Goal: Task Accomplishment & Management: Manage account settings

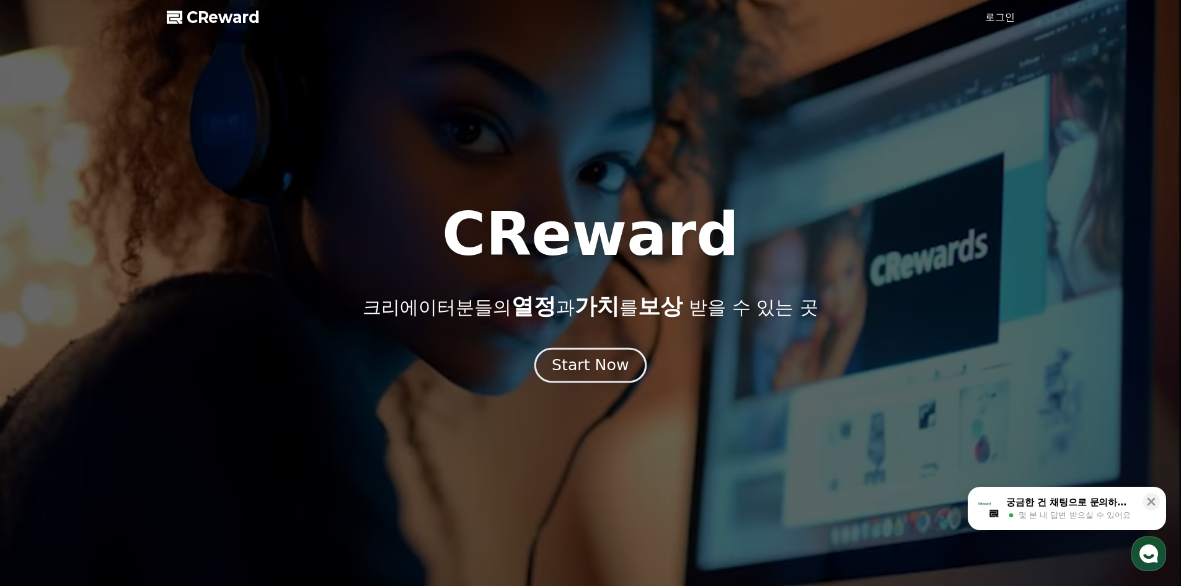
click at [586, 348] on button "Start Now" at bounding box center [590, 364] width 112 height 35
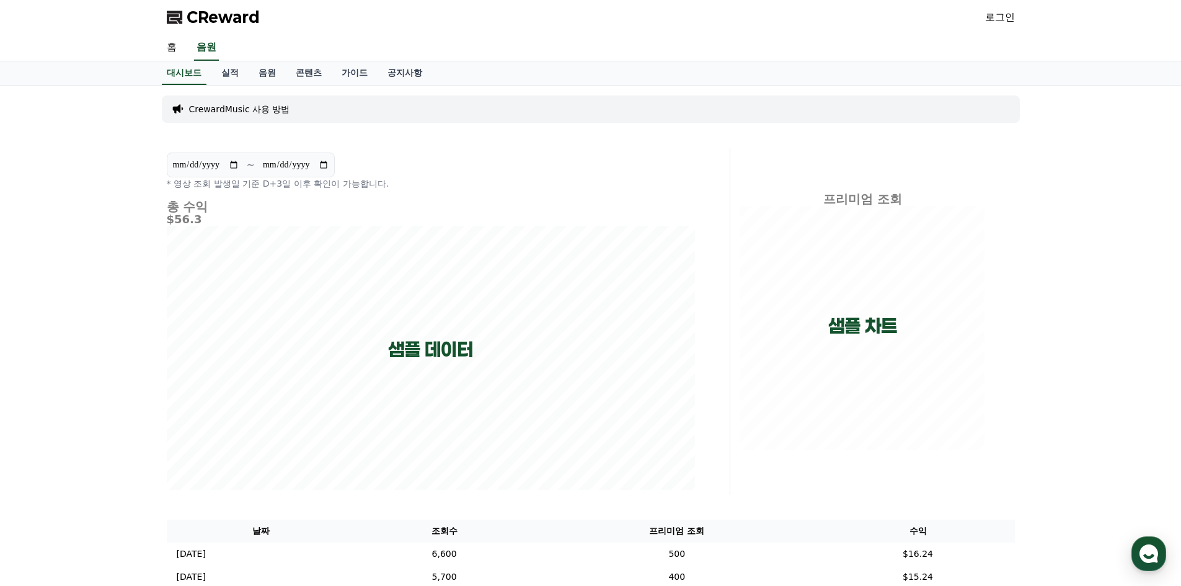
click at [1003, 14] on link "로그인" at bounding box center [1000, 17] width 30 height 15
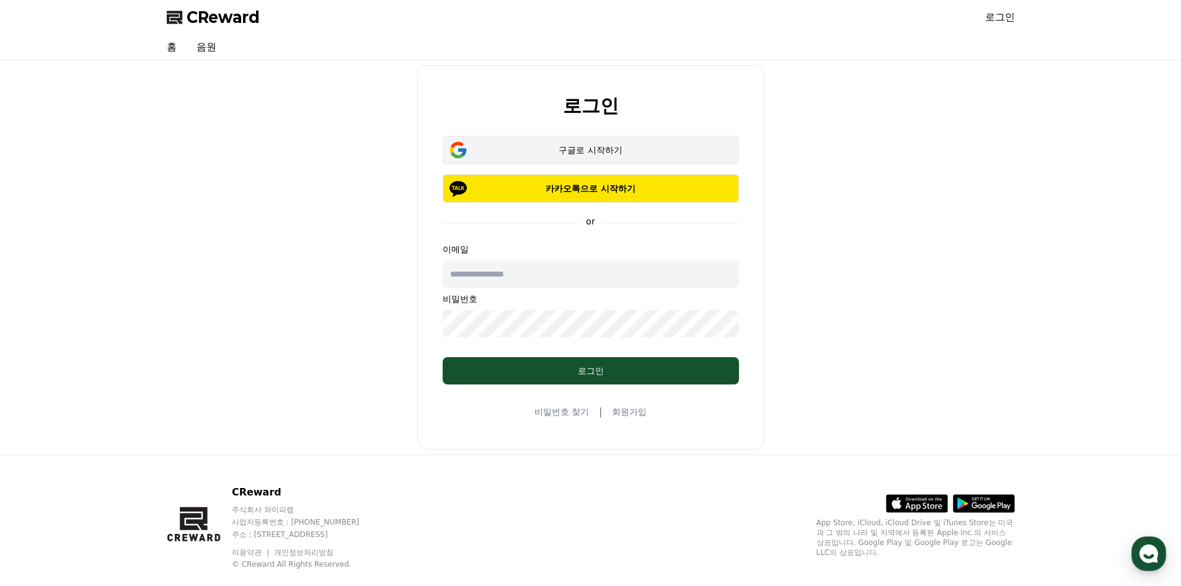
click at [593, 150] on div "구글로 시작하기" at bounding box center [591, 150] width 260 height 12
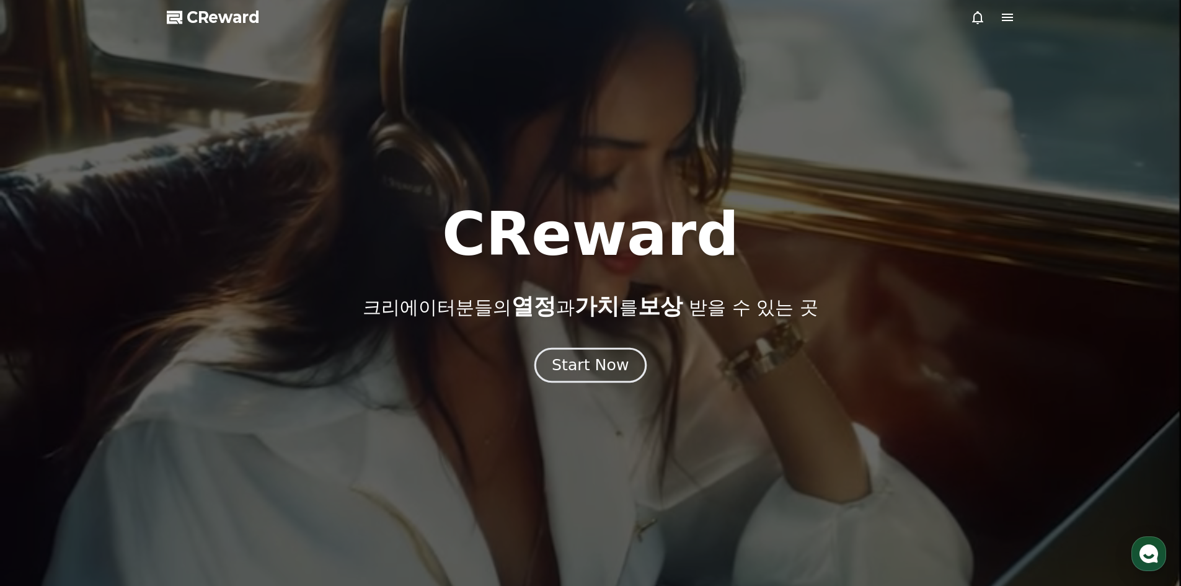
click at [551, 350] on button "Start Now" at bounding box center [590, 364] width 112 height 35
